Goal: Check status: Check status

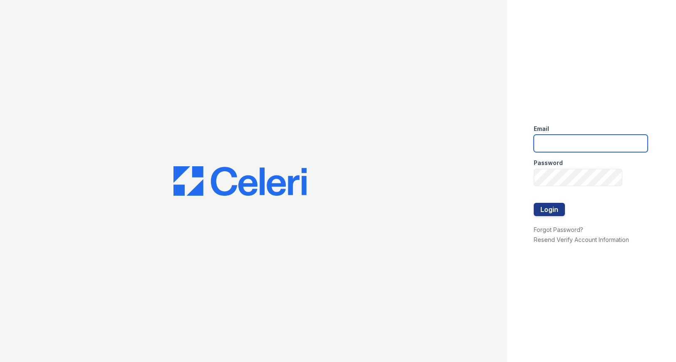
click at [565, 137] on input "email" at bounding box center [591, 143] width 114 height 17
type input "miluna@trinity-pm.com"
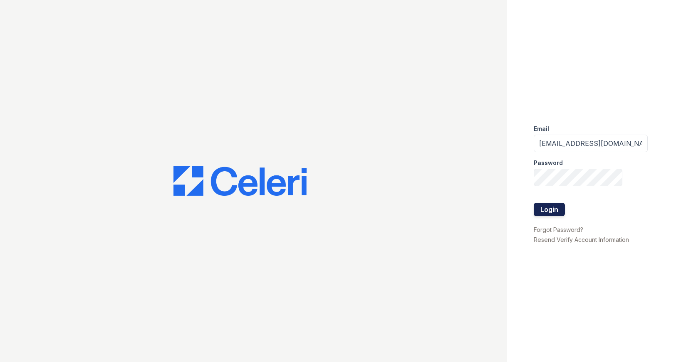
click at [544, 205] on button "Login" at bounding box center [549, 209] width 31 height 13
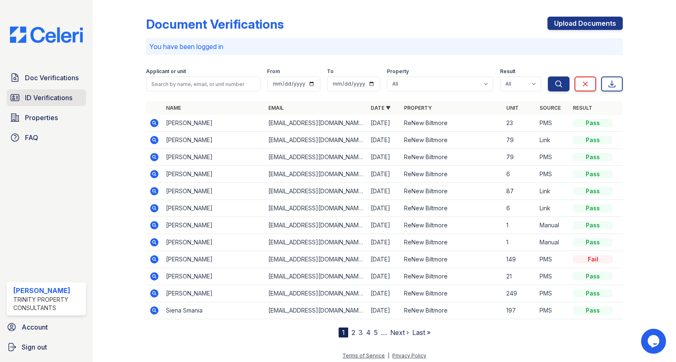
drag, startPoint x: 50, startPoint y: 101, endPoint x: 62, endPoint y: 99, distance: 11.4
click at [50, 101] on span "ID Verifications" at bounding box center [48, 98] width 47 height 10
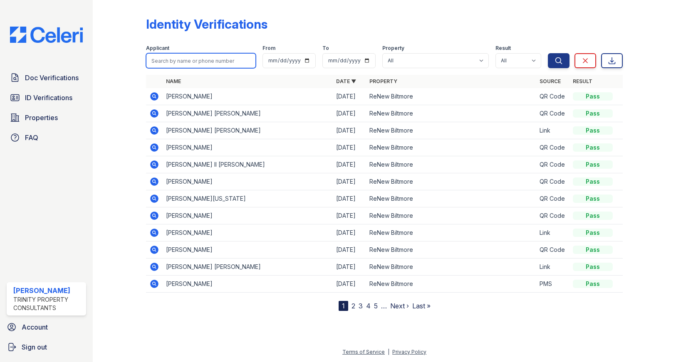
click at [168, 59] on input "search" at bounding box center [201, 60] width 110 height 15
type input "glass"
click at [548, 53] on button "Search" at bounding box center [559, 60] width 22 height 15
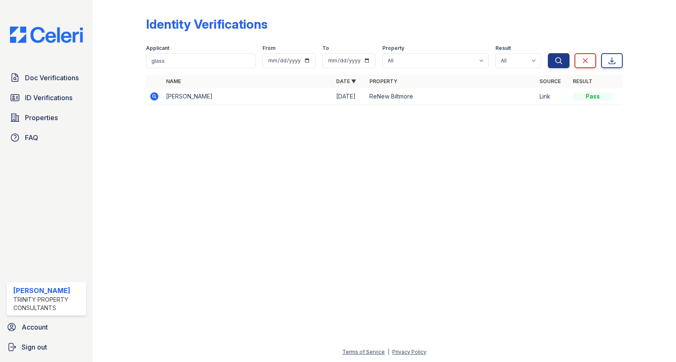
click at [185, 95] on td "CHAE C GLASS" at bounding box center [248, 96] width 170 height 17
click at [153, 96] on icon at bounding box center [154, 96] width 2 height 2
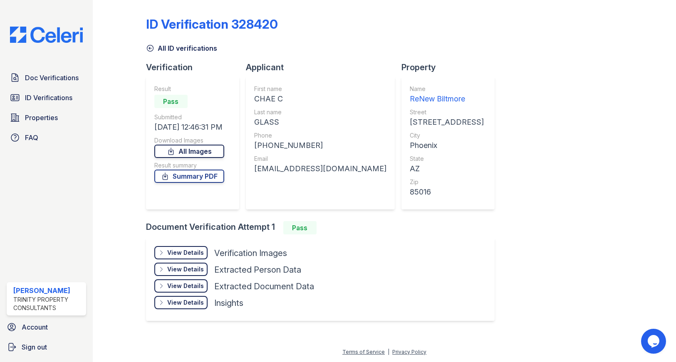
click at [190, 149] on link "All Images" at bounding box center [189, 151] width 70 height 13
